Goal: Find specific page/section: Find specific page/section

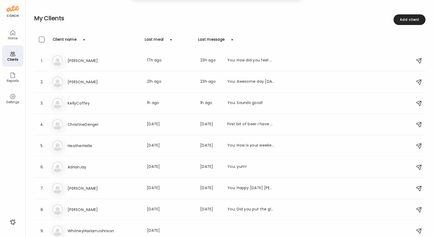
click at [15, 58] on div "Clients" at bounding box center [12, 59] width 19 height 3
click at [13, 37] on div "Home" at bounding box center [12, 38] width 19 height 3
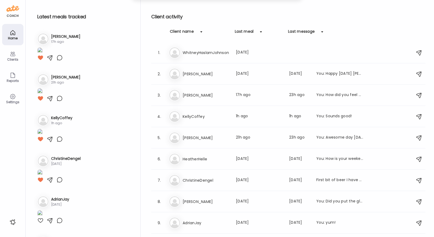
click at [14, 60] on div "Clients" at bounding box center [12, 59] width 19 height 3
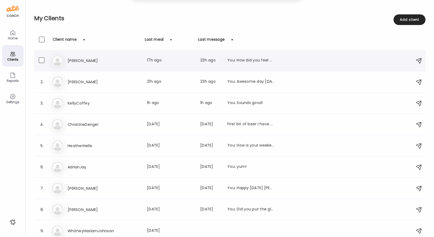
click at [88, 61] on h3 "[PERSON_NAME]" at bounding box center [91, 61] width 47 height 6
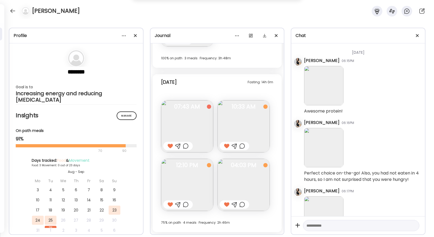
scroll to position [357, 0]
click at [11, 10] on div at bounding box center [13, 11] width 9 height 9
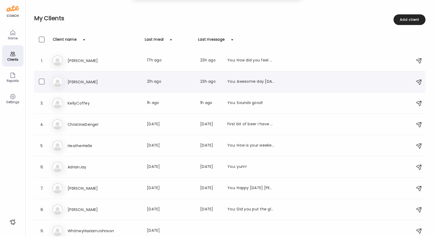
click at [75, 82] on h3 "[PERSON_NAME]" at bounding box center [91, 82] width 47 height 6
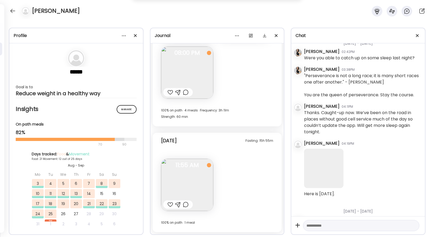
scroll to position [6454, 0]
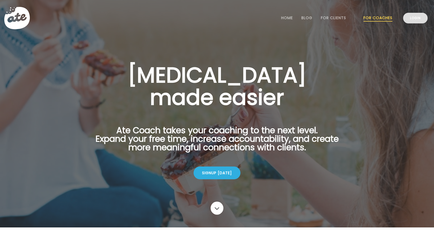
click at [415, 18] on link "Login" at bounding box center [415, 18] width 25 height 11
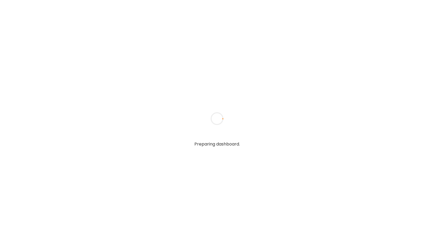
type textarea "**********"
type input "**********"
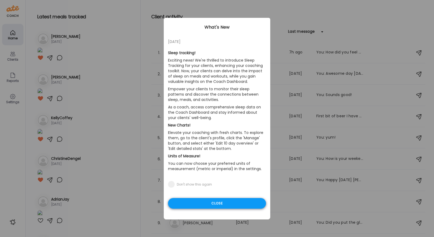
click at [237, 203] on div "Close" at bounding box center [217, 204] width 98 height 11
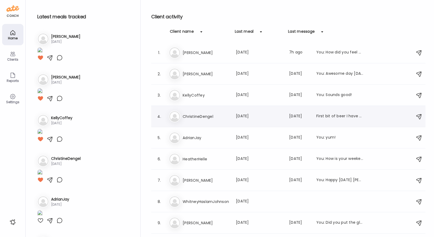
click at [190, 115] on h3 "ChristineDengel" at bounding box center [206, 117] width 47 height 6
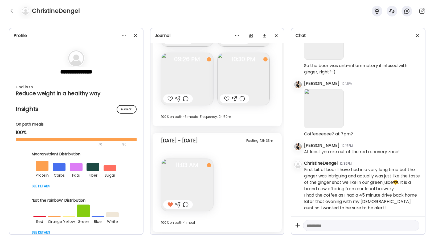
scroll to position [5059, 0]
click at [12, 12] on div at bounding box center [13, 11] width 9 height 9
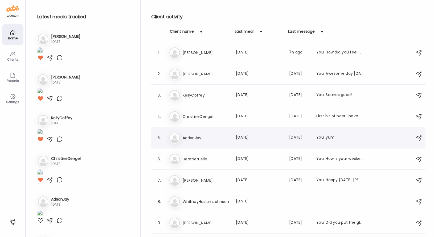
click at [199, 137] on h3 "AdrianJay" at bounding box center [206, 138] width 47 height 6
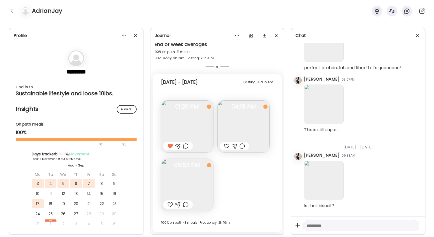
scroll to position [5008, 0]
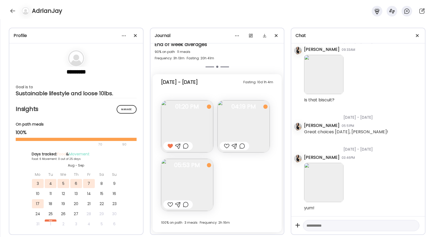
click at [169, 204] on div at bounding box center [171, 205] width 6 height 6
click at [227, 145] on div at bounding box center [227, 146] width 6 height 6
click at [12, 9] on div at bounding box center [13, 11] width 9 height 9
